Goal: Task Accomplishment & Management: Use online tool/utility

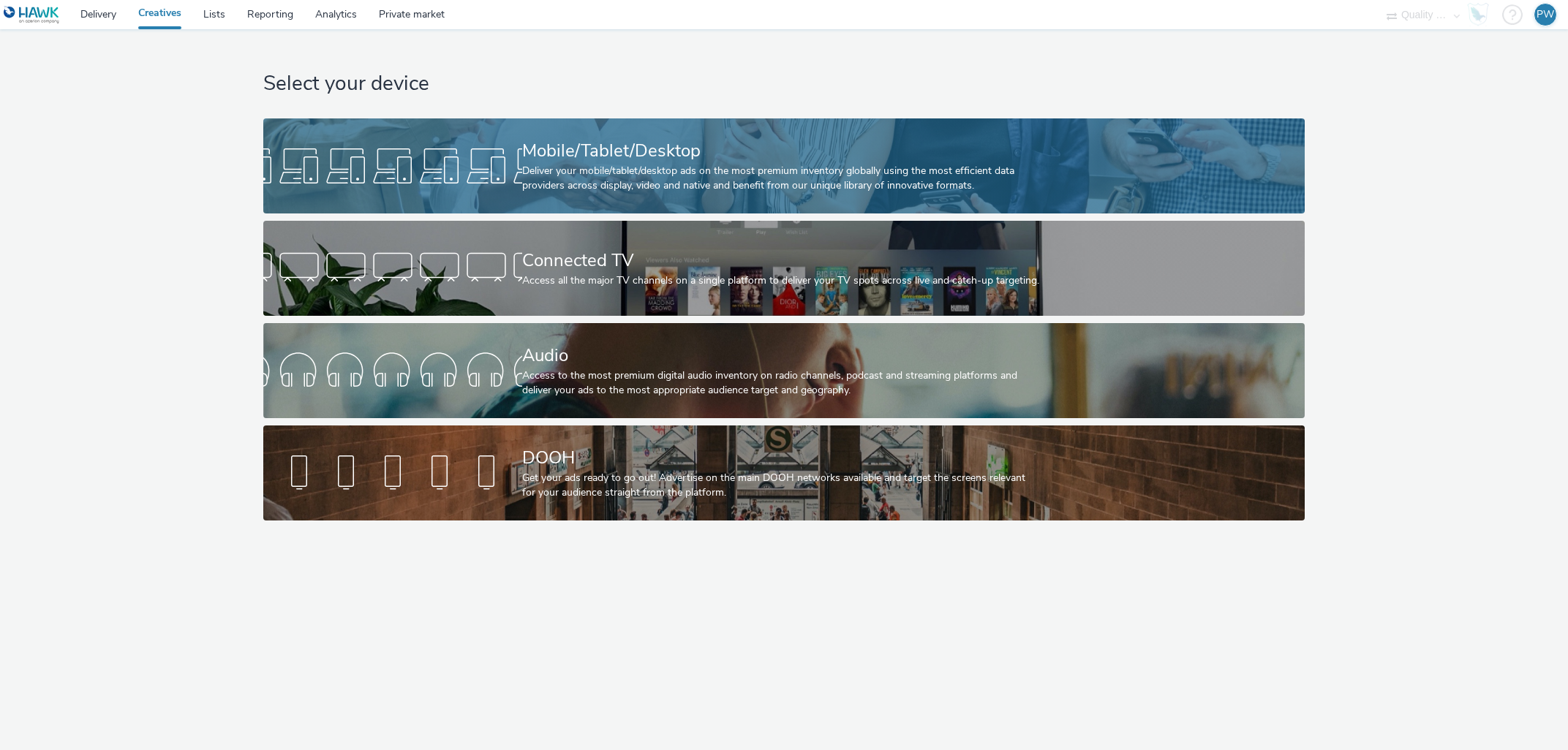
click at [526, 163] on div "Deliver your mobile/tablet/desktop ads on the most premium inventory globally u…" at bounding box center [781, 179] width 518 height 30
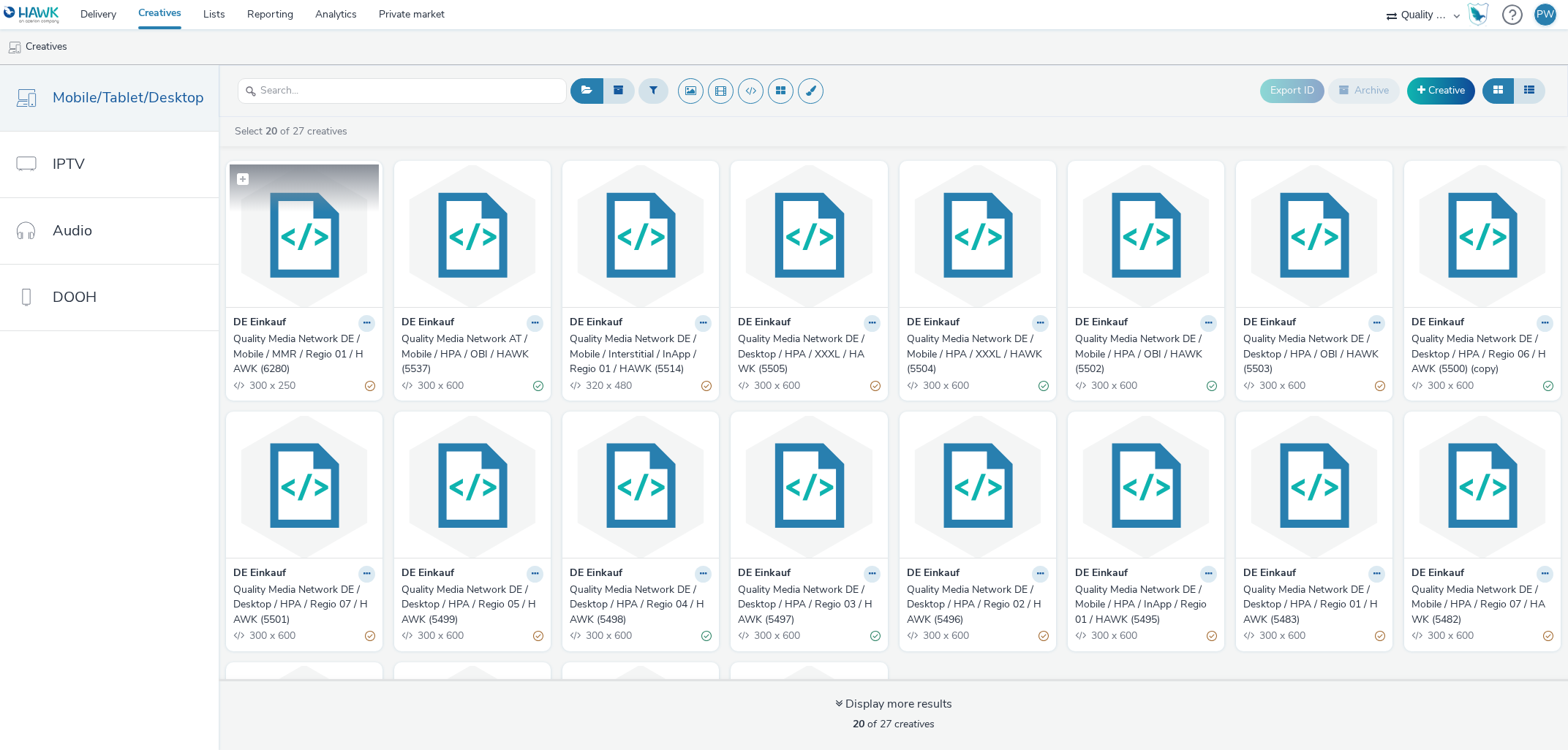
click at [311, 236] on img at bounding box center [303, 235] width 149 height 142
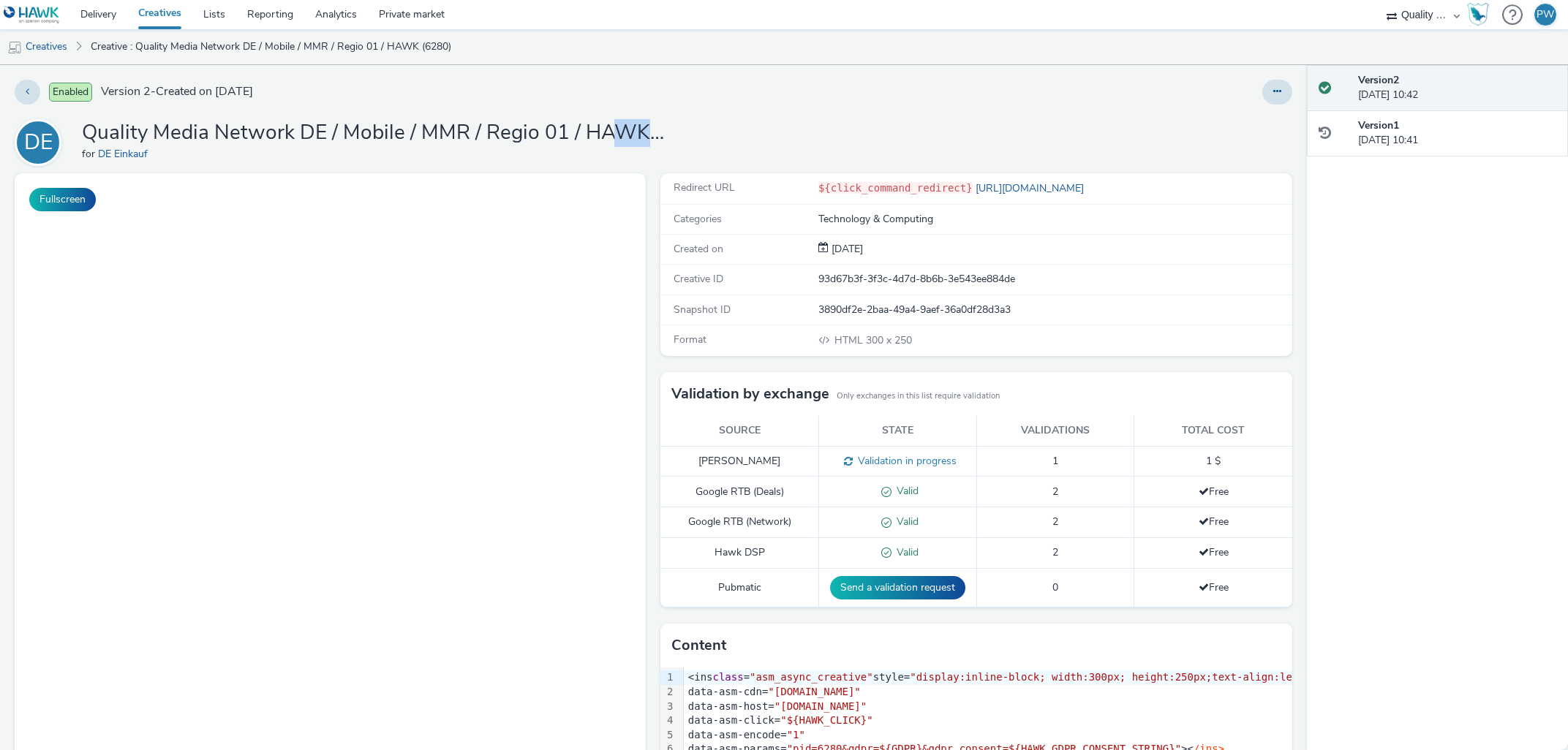
drag, startPoint x: 604, startPoint y: 133, endPoint x: 789, endPoint y: 136, distance: 185.0
click at [667, 136] on h1 "Quality Media Network DE / Mobile / MMR / Regio 01 / HAWK (6280)" at bounding box center [374, 132] width 585 height 28
click at [650, 126] on h1 "Quality Media Network DE / Mobile / MMR / Regio 01 / HAWK (6280)" at bounding box center [374, 132] width 585 height 28
click at [644, 138] on h1 "Quality Media Network DE / Mobile / MMR / Regio 01 / HAWK (6280)" at bounding box center [374, 132] width 585 height 28
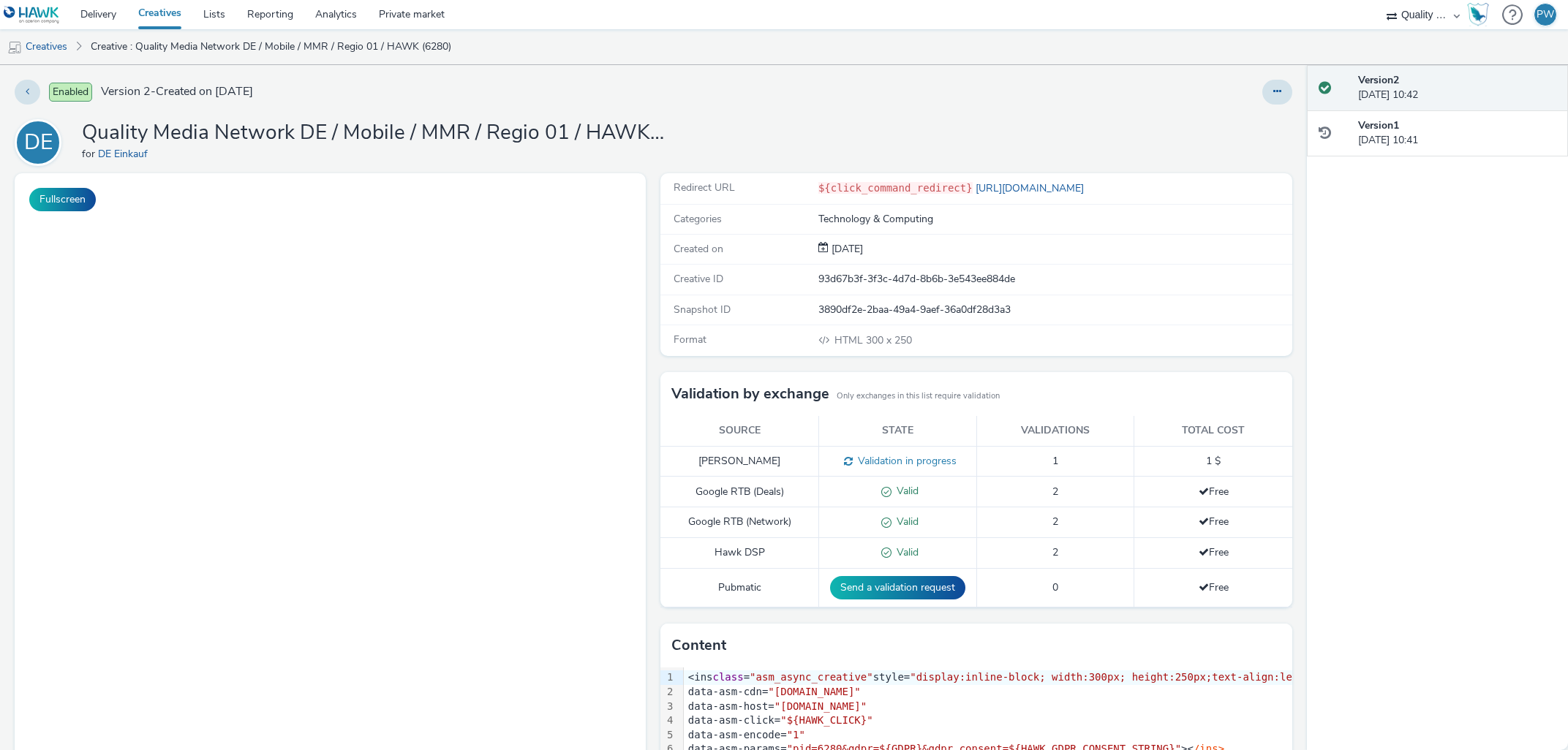
click at [667, 135] on div "DE Quality Media Network DE / Mobile / MMR / Regio 01 / HAWK (6280) for [PERSON…" at bounding box center [653, 142] width 1278 height 47
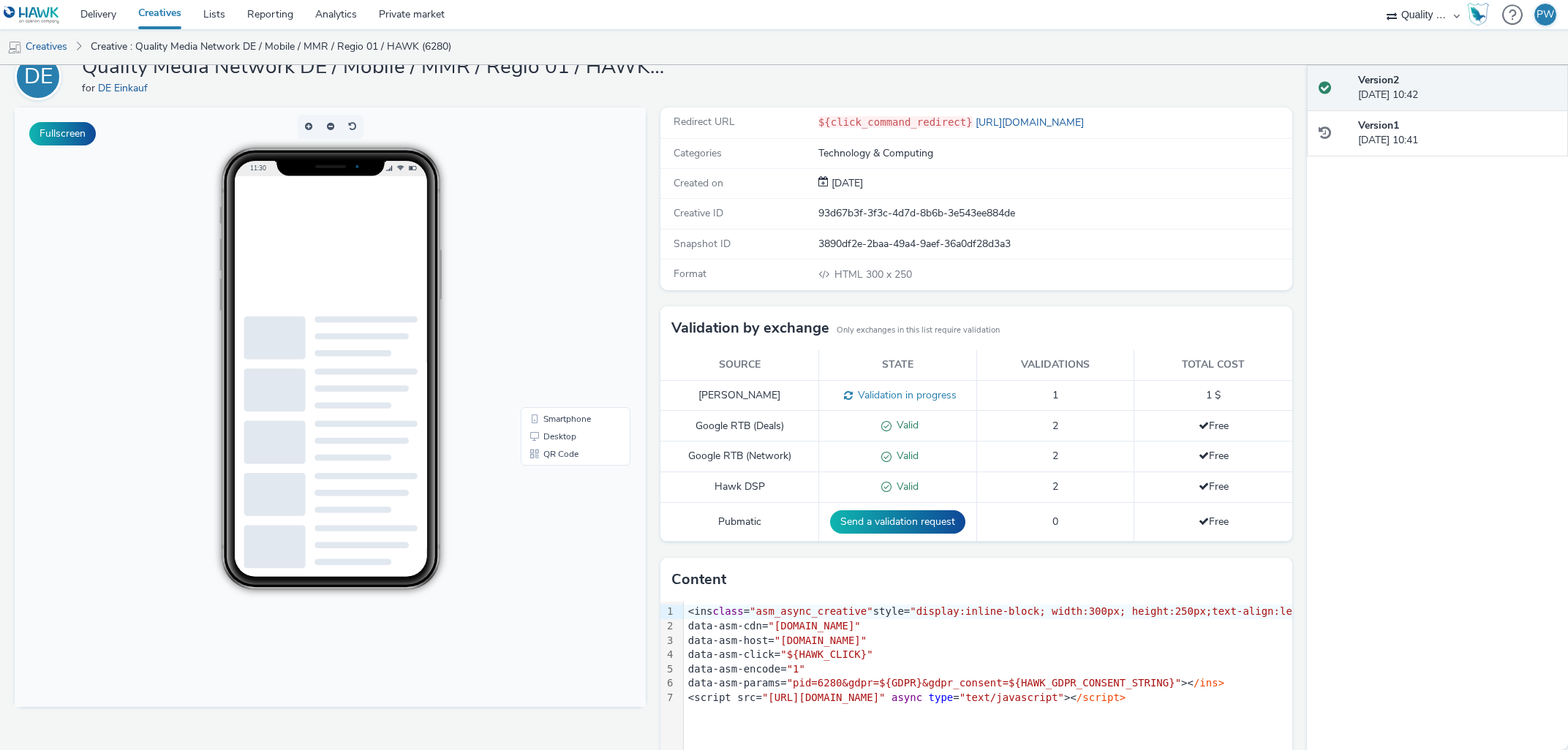
scroll to position [83, 0]
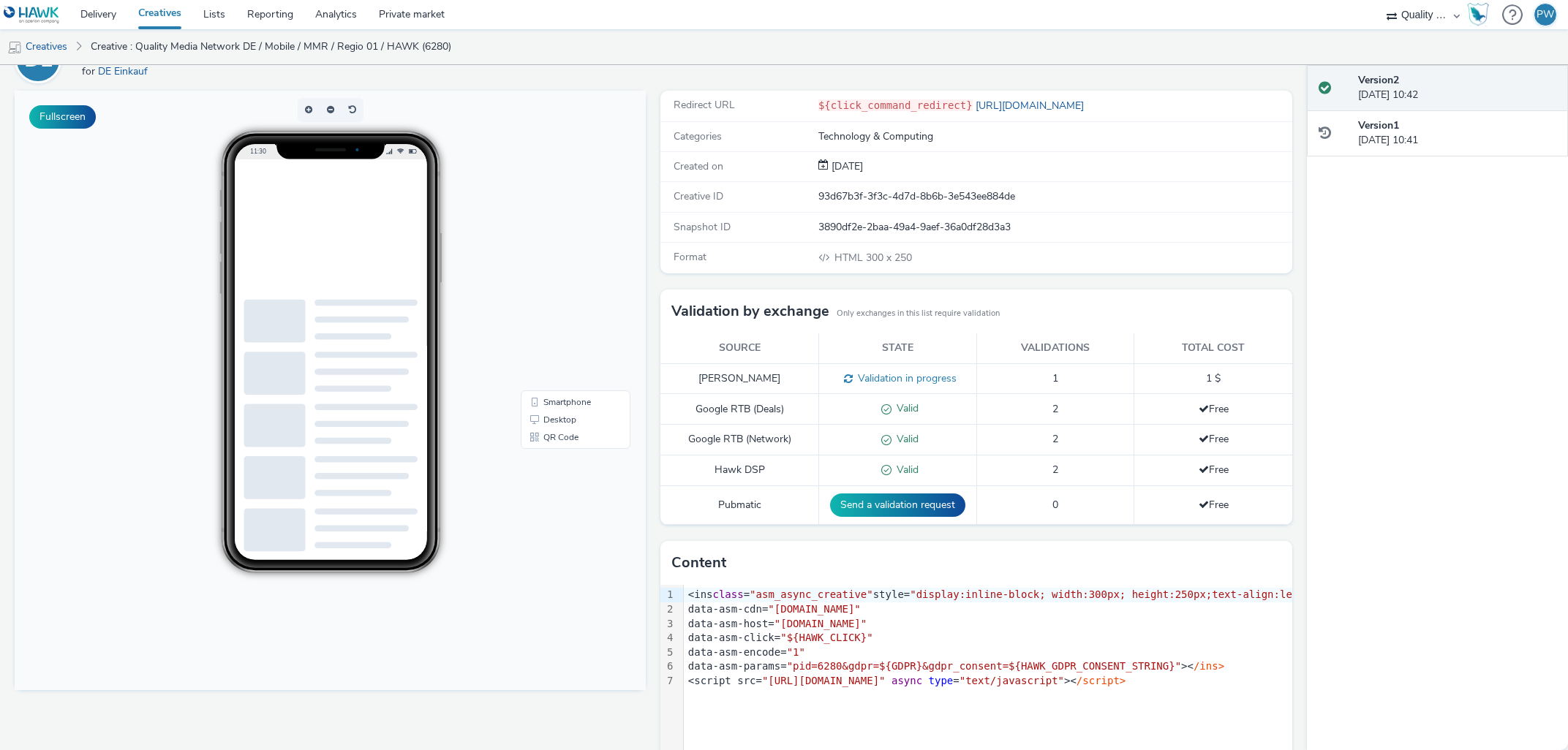
click at [366, 226] on ins at bounding box center [362, 250] width 219 height 183
drag, startPoint x: 366, startPoint y: 263, endPoint x: 388, endPoint y: 231, distance: 38.8
click at [366, 263] on ins at bounding box center [362, 250] width 219 height 183
click at [549, 403] on link "Smartphone" at bounding box center [575, 402] width 104 height 18
click at [550, 417] on link "Desktop" at bounding box center [575, 420] width 104 height 18
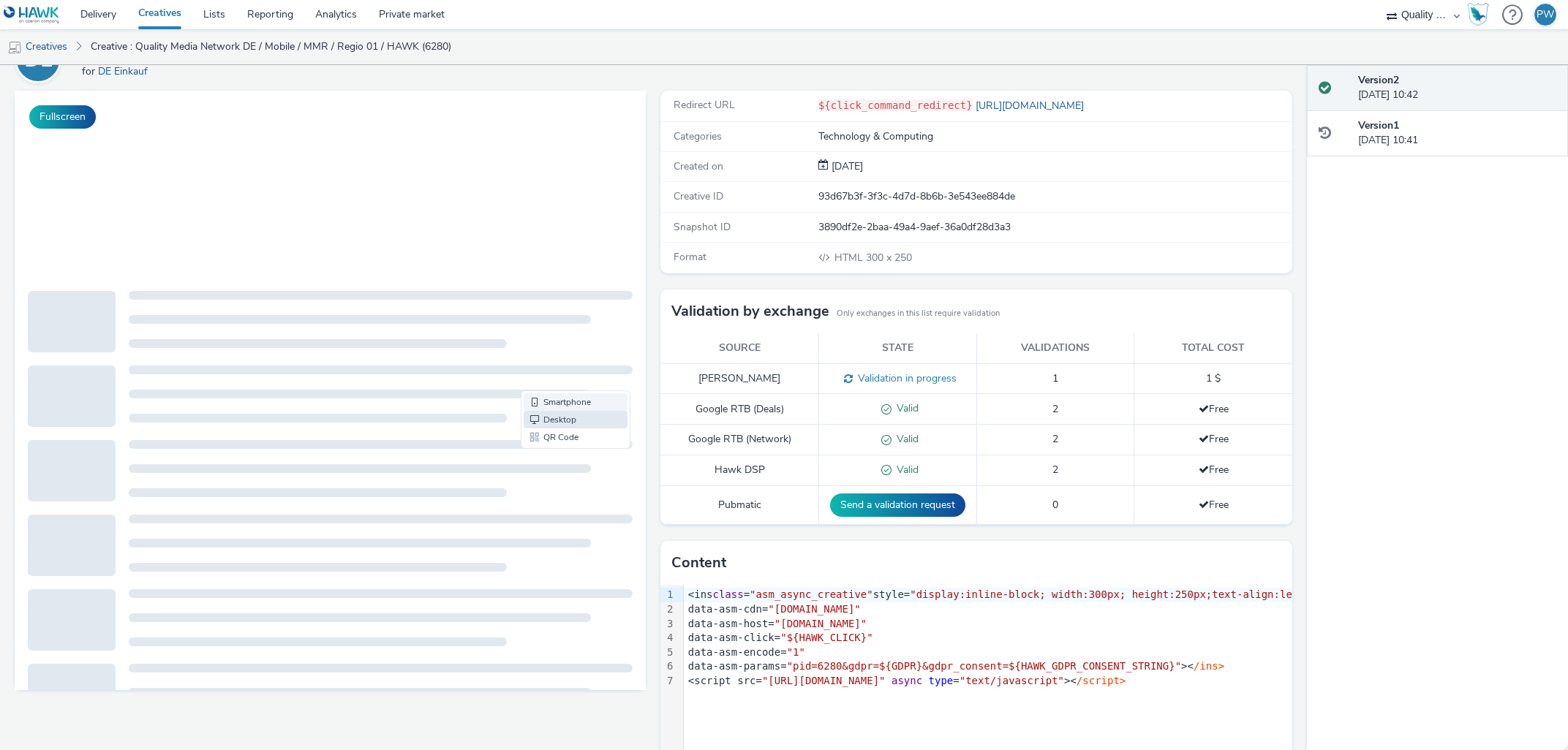
scroll to position [0, 0]
click at [557, 404] on link "Smartphone" at bounding box center [575, 402] width 104 height 18
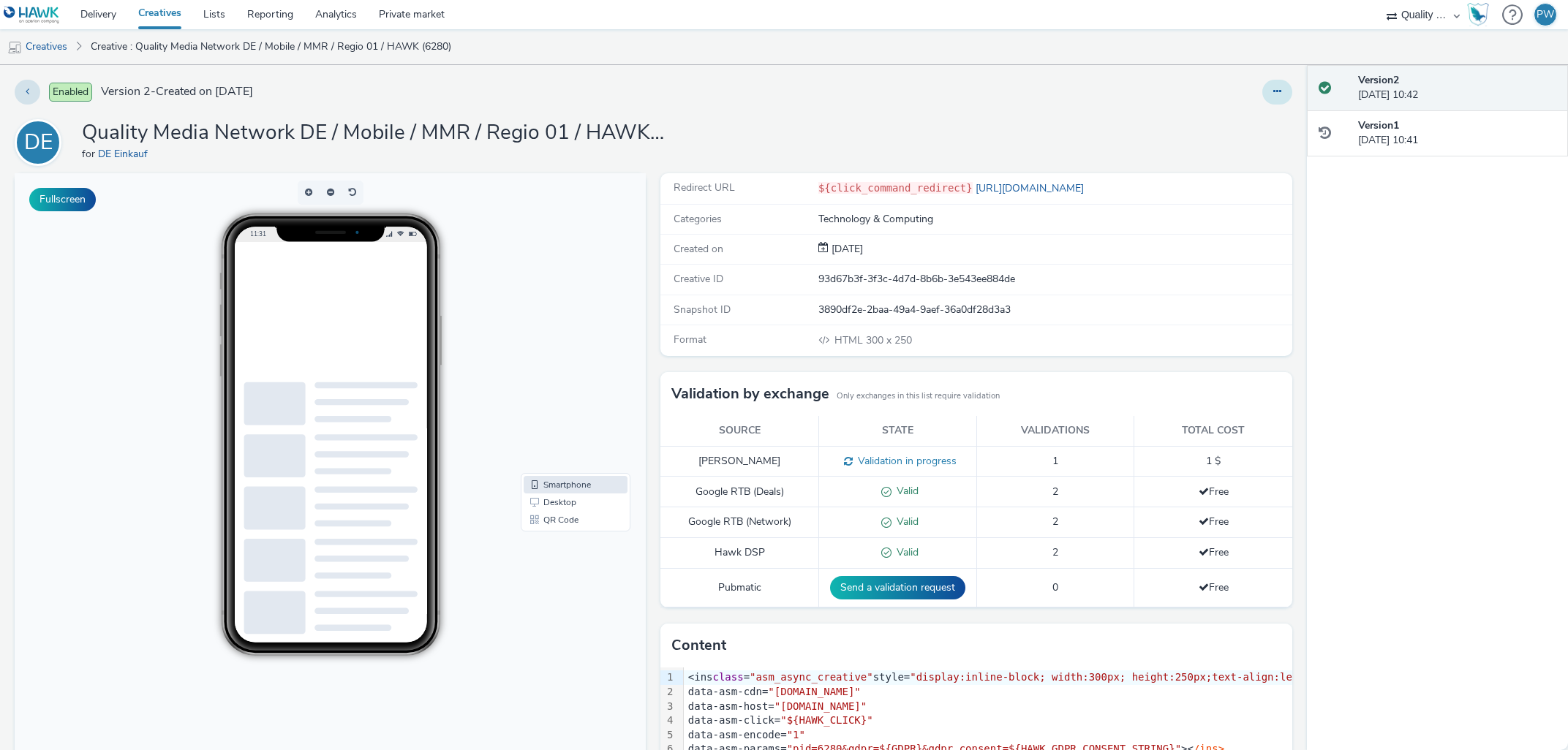
click at [1281, 86] on button at bounding box center [1278, 93] width 30 height 25
click at [1260, 134] on link "Edit" at bounding box center [1238, 121] width 110 height 29
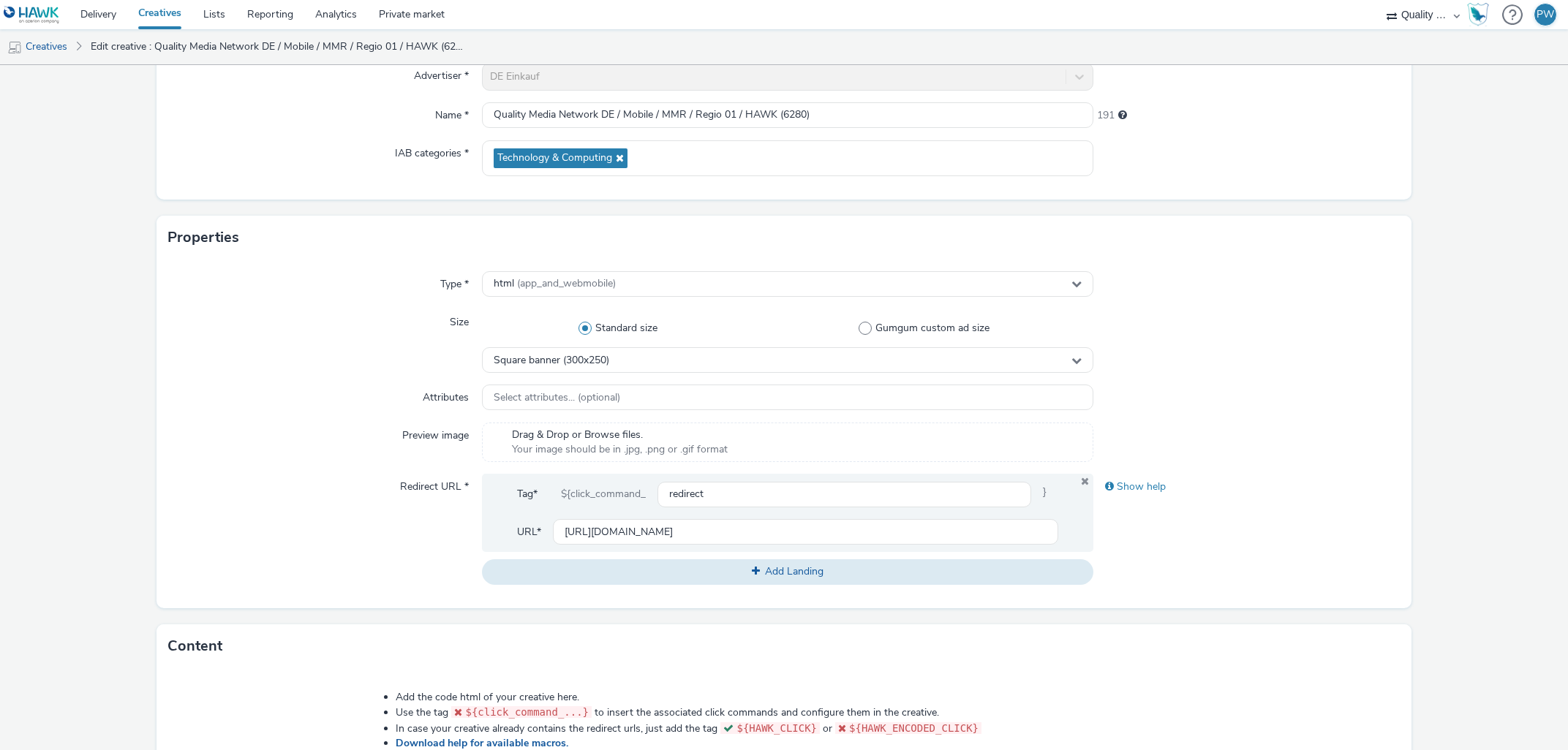
scroll to position [513, 0]
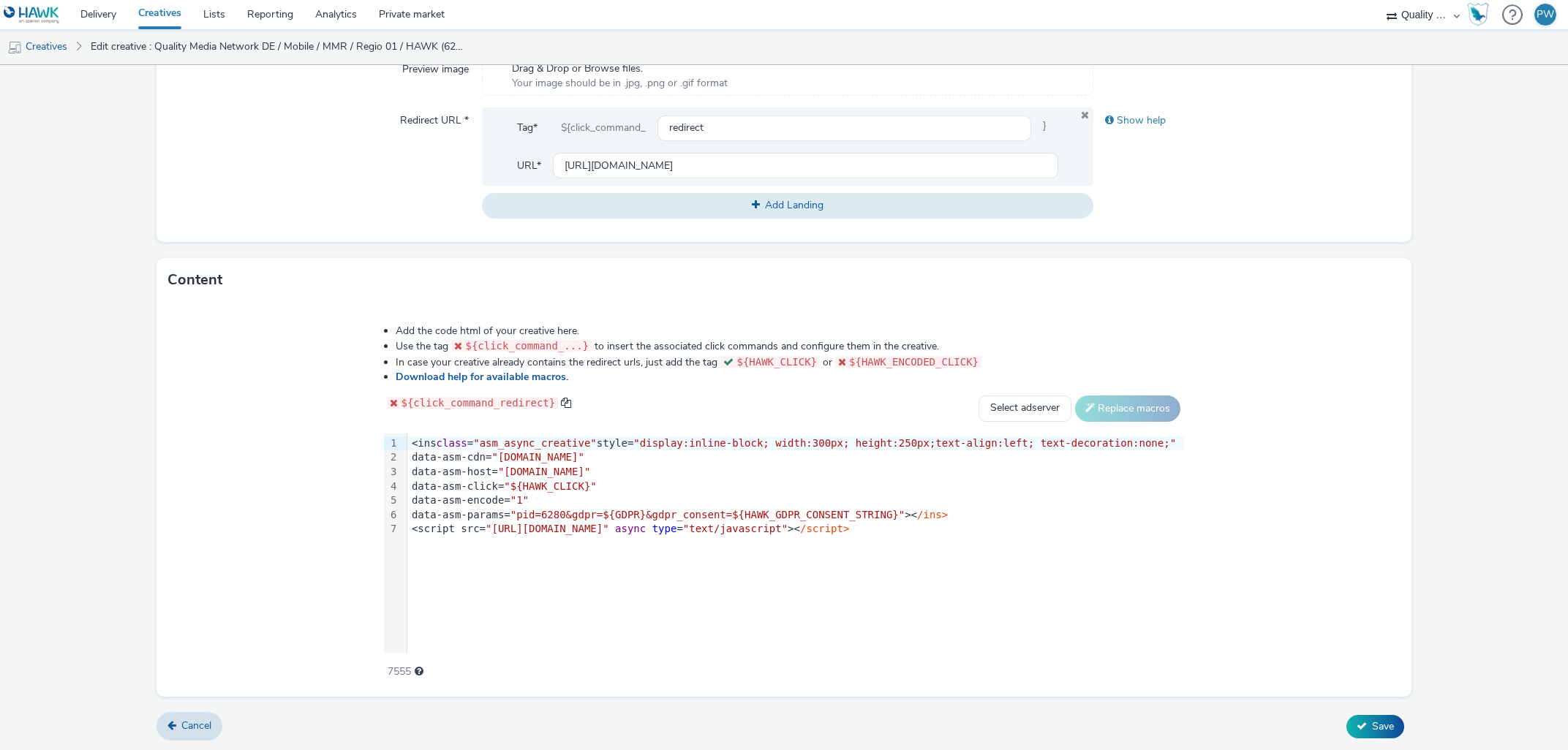
click at [588, 517] on span ""pid=6280&gdpr=${GDPR}&gdpr_consent=${HAWK_GDPR_CONSENT_STRING}"" at bounding box center [708, 515] width 395 height 12
click at [581, 516] on span ""pid=6280&gdpr=${GDPR}&gdpr_consent=${HAWK_GDPR_CONSENT_STRING}"" at bounding box center [708, 515] width 395 height 12
click at [1361, 714] on div "Cancel Save" at bounding box center [784, 726] width 1254 height 26
click at [1372, 721] on button "Save" at bounding box center [1375, 727] width 58 height 24
